Goal: Transaction & Acquisition: Purchase product/service

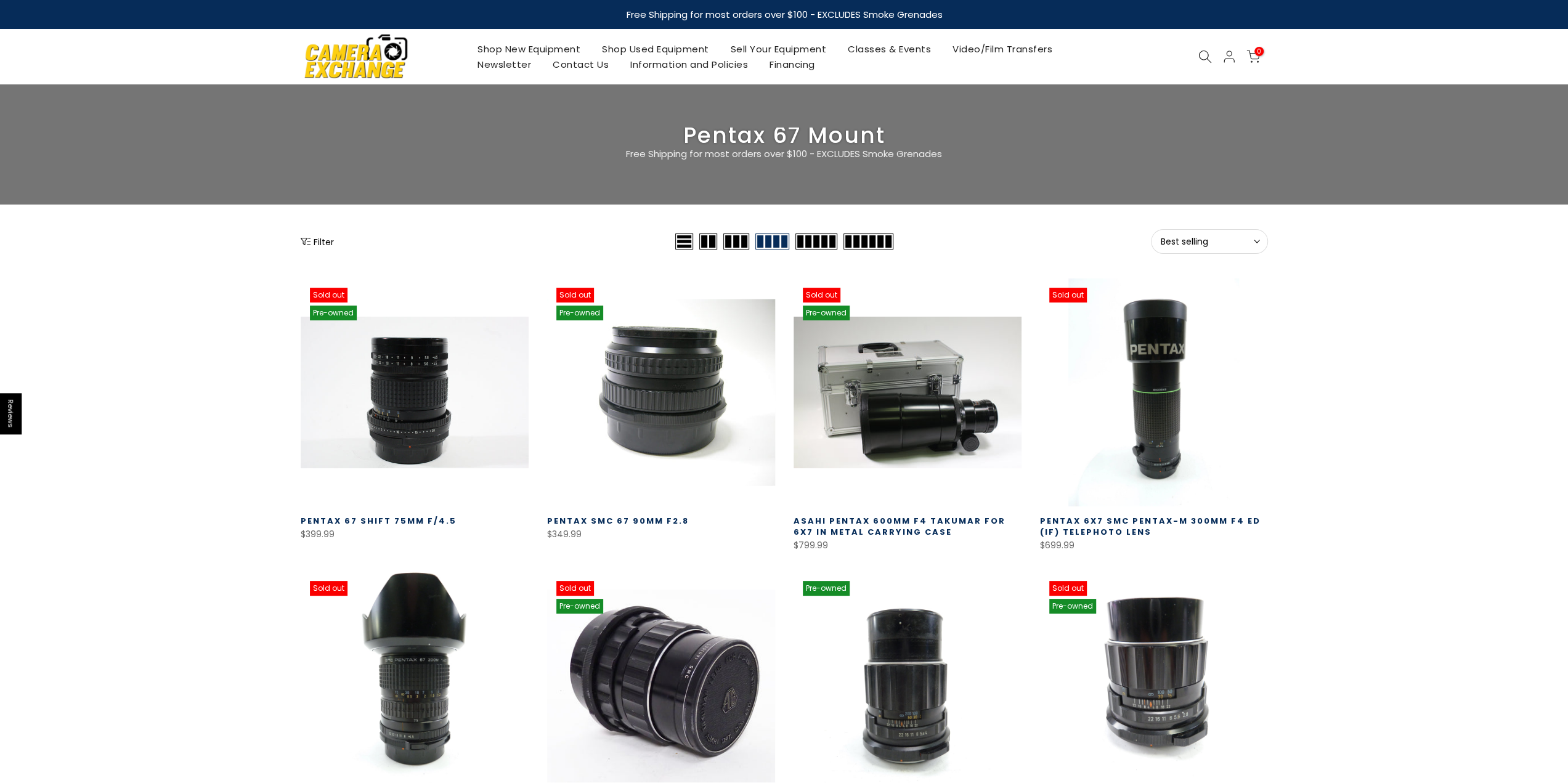
click at [642, 387] on link at bounding box center [661, 392] width 228 height 228
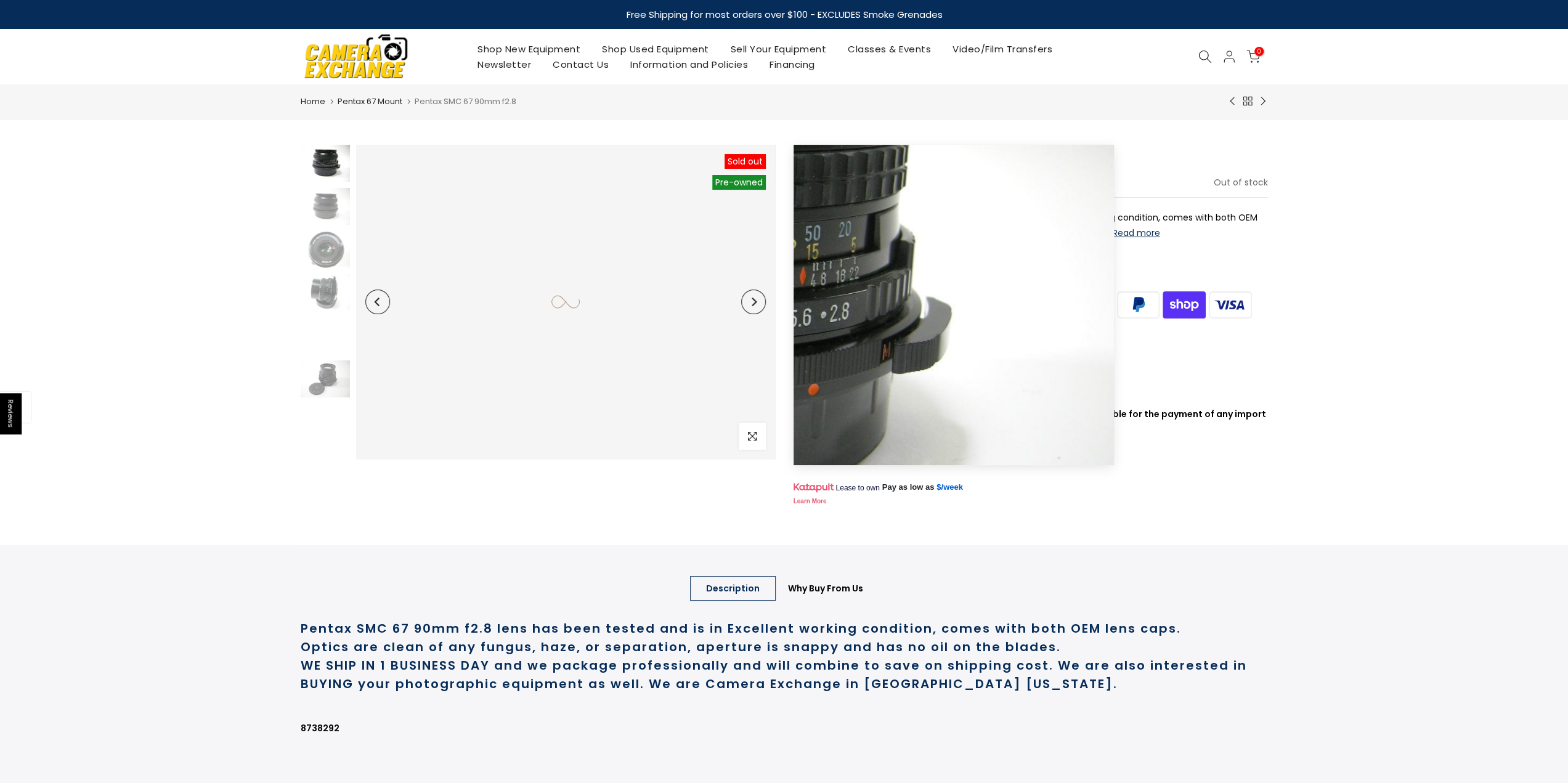
click at [754, 311] on button "Next" at bounding box center [753, 302] width 25 height 25
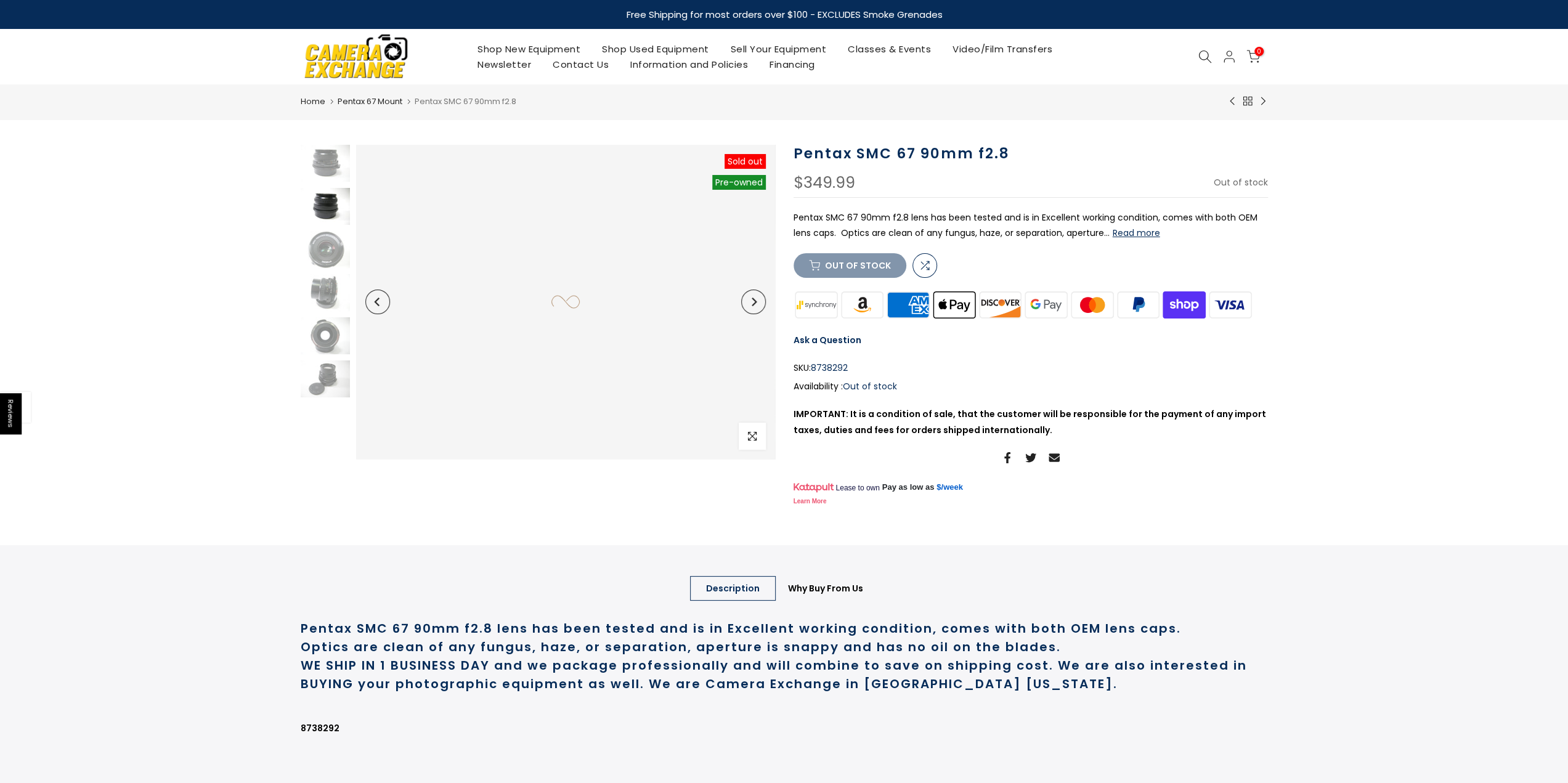
click at [757, 304] on icon "Next" at bounding box center [753, 302] width 8 height 8
